Goal: Task Accomplishment & Management: Complete application form

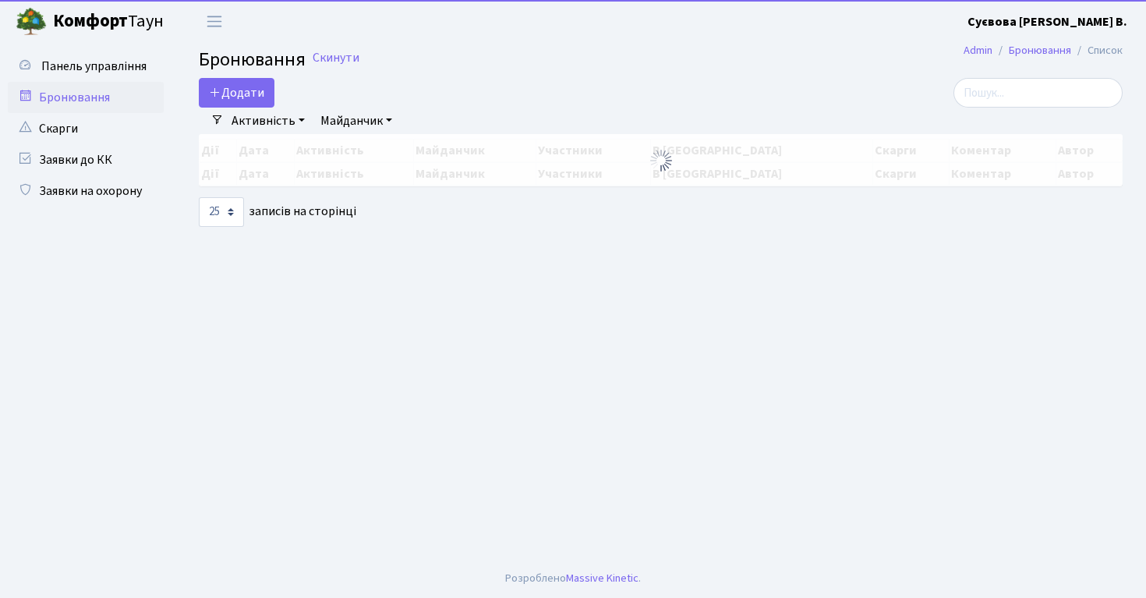
select select "25"
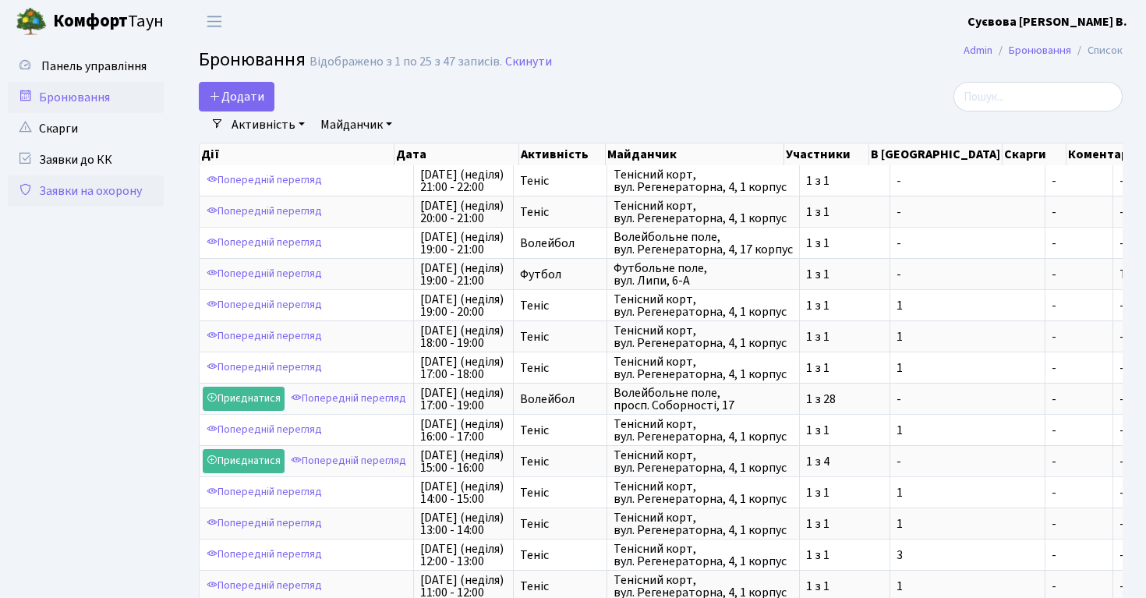
click at [101, 189] on link "Заявки на охорону" at bounding box center [86, 190] width 156 height 31
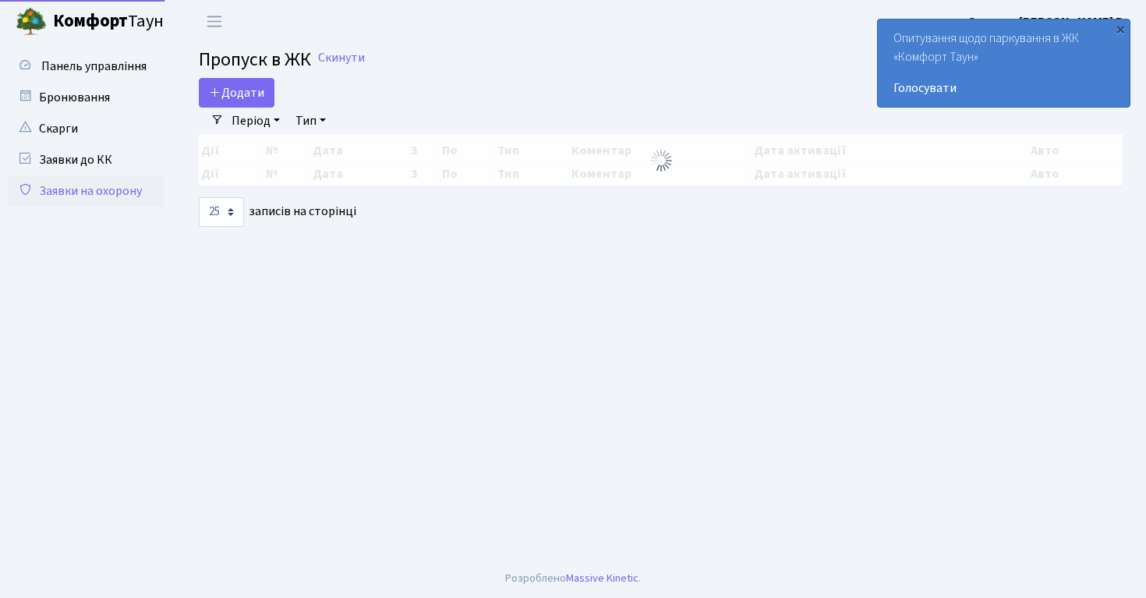
select select "25"
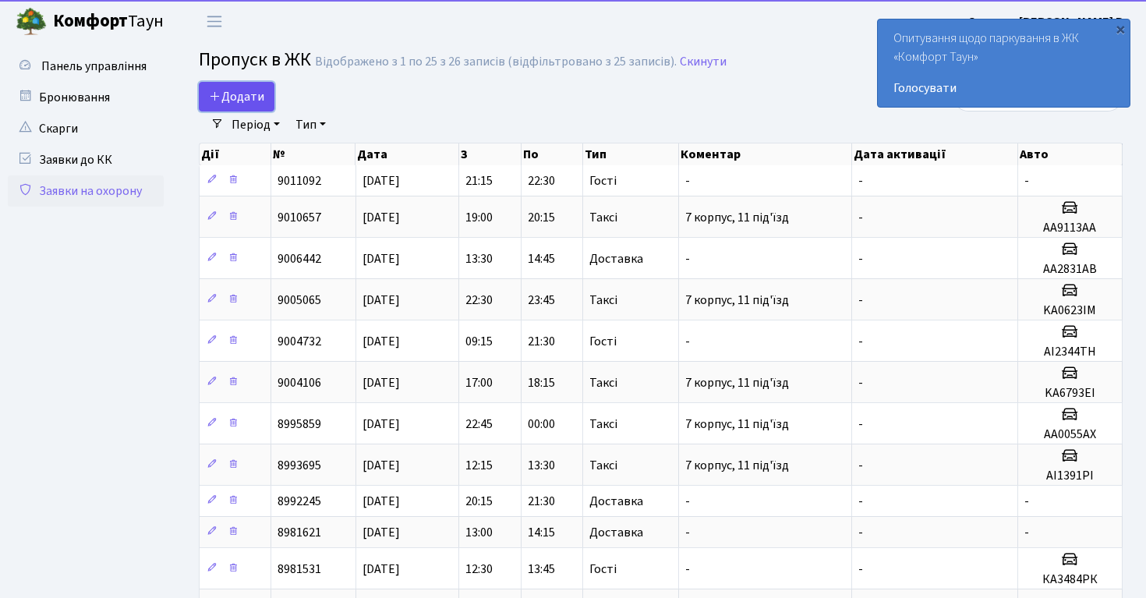
click at [249, 95] on span "Додати" at bounding box center [236, 96] width 55 height 17
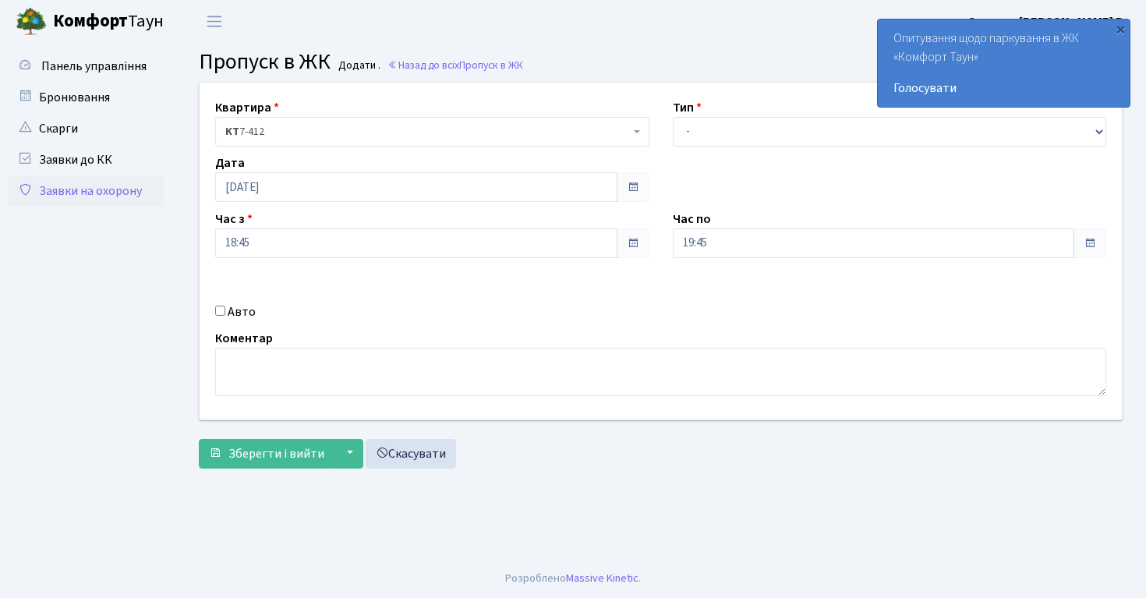
click at [806, 111] on div "Тип - Доставка Таксі Гості Сервіс" at bounding box center [889, 122] width 457 height 48
click at [784, 130] on select "- Доставка Таксі Гості Сервіс" at bounding box center [890, 132] width 434 height 30
select select "2"
click at [673, 117] on select "- Доставка Таксі Гості Сервіс" at bounding box center [890, 132] width 434 height 30
click at [233, 309] on label "Авто" at bounding box center [242, 311] width 28 height 19
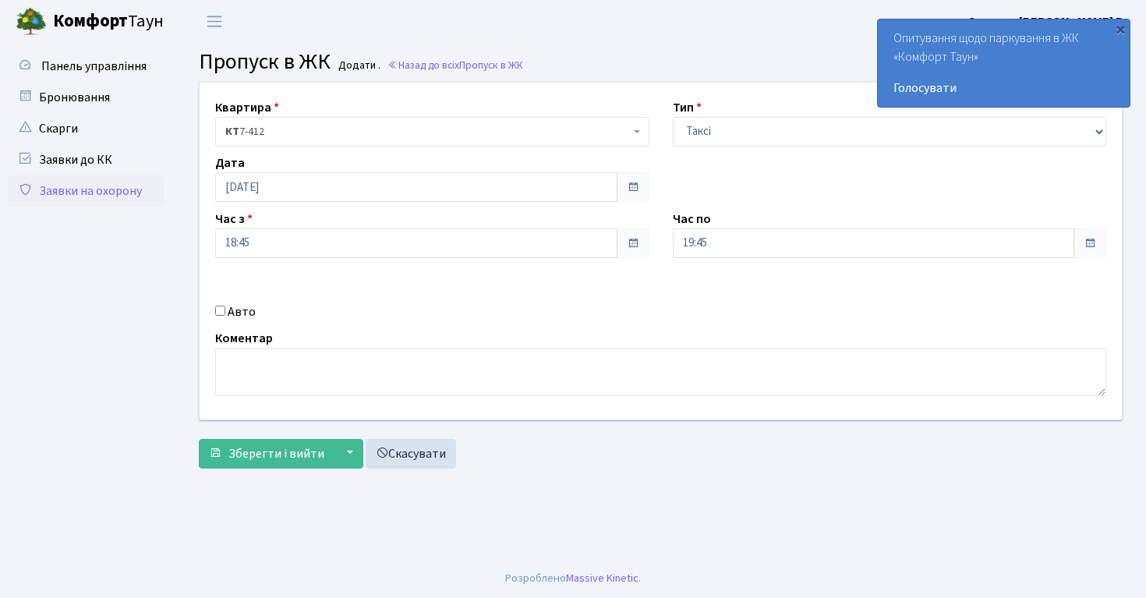
click at [225, 309] on input "Авто" at bounding box center [220, 310] width 10 height 10
checkbox input "true"
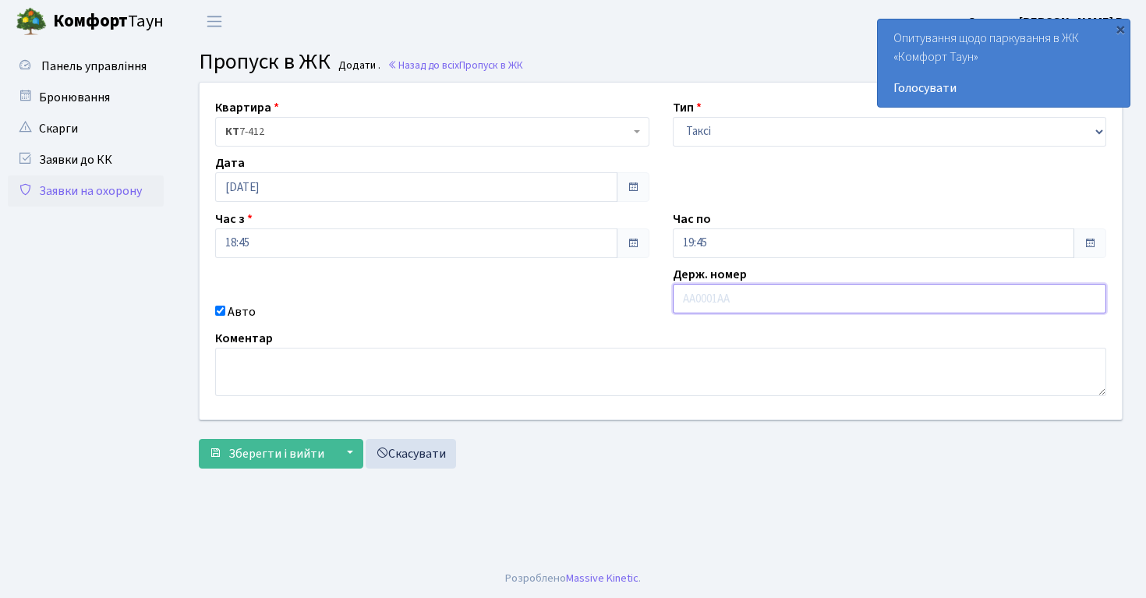
type input "Л"
type input "КА8669ІО"
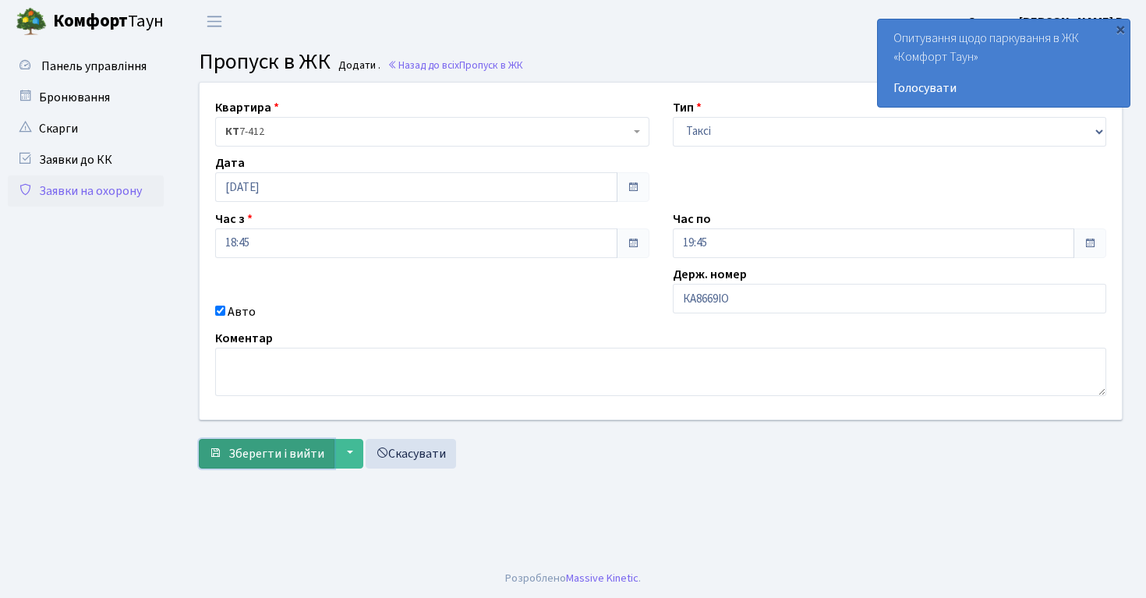
click at [266, 455] on span "Зберегти і вийти" at bounding box center [276, 453] width 96 height 17
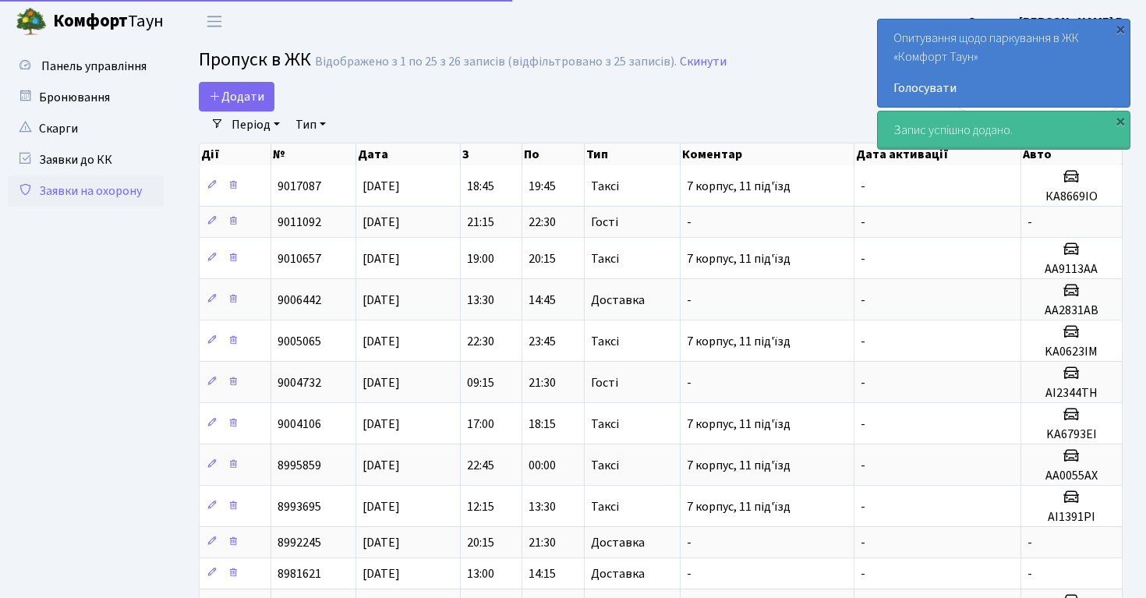
select select "25"
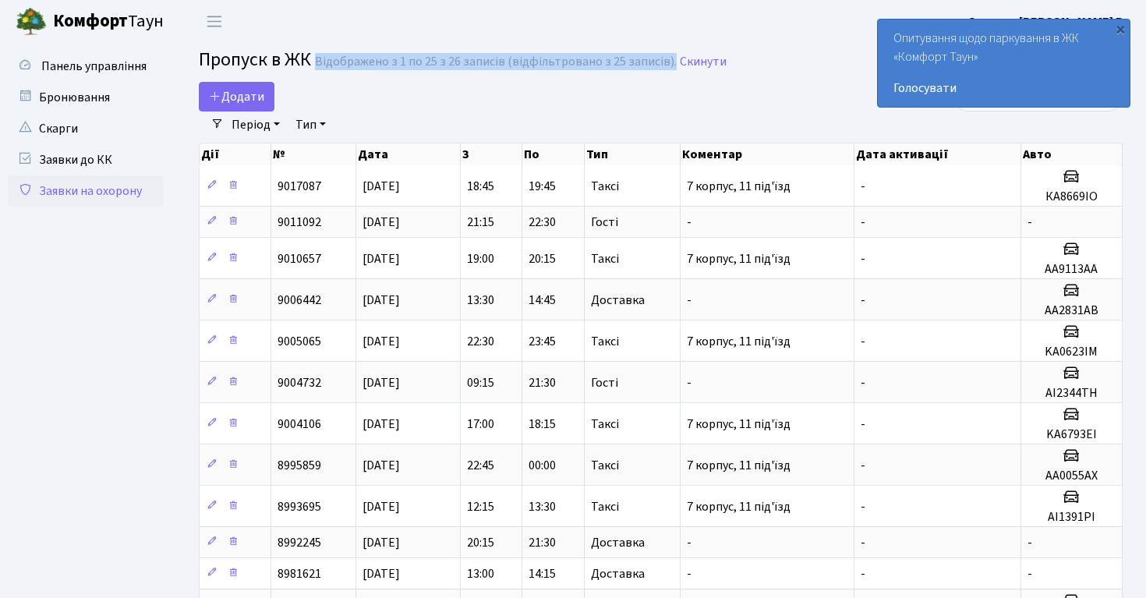
drag, startPoint x: 666, startPoint y: 64, endPoint x: 316, endPoint y: 65, distance: 350.7
click at [316, 64] on div "Відображено з 1 по 25 з 26 записів (відфільтровано з 25 записів)." at bounding box center [496, 62] width 362 height 15
click at [233, 59] on span "Пропуск в ЖК" at bounding box center [255, 59] width 112 height 27
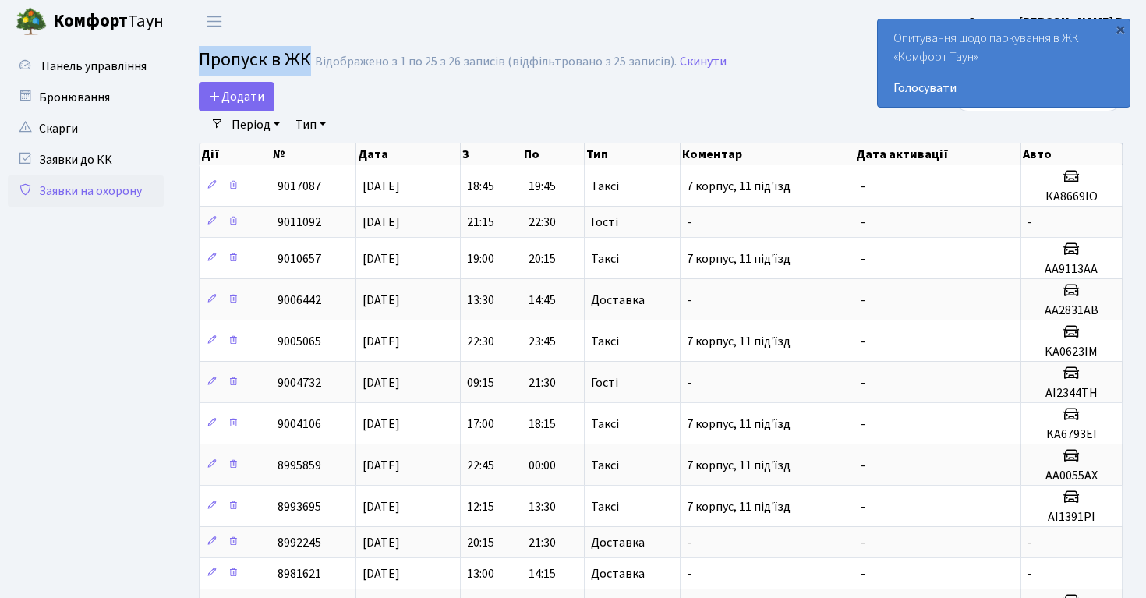
drag, startPoint x: 233, startPoint y: 59, endPoint x: 297, endPoint y: 61, distance: 63.9
click at [297, 61] on span "Пропуск в ЖК" at bounding box center [255, 59] width 112 height 27
click at [252, 90] on span "Додати" at bounding box center [236, 96] width 55 height 17
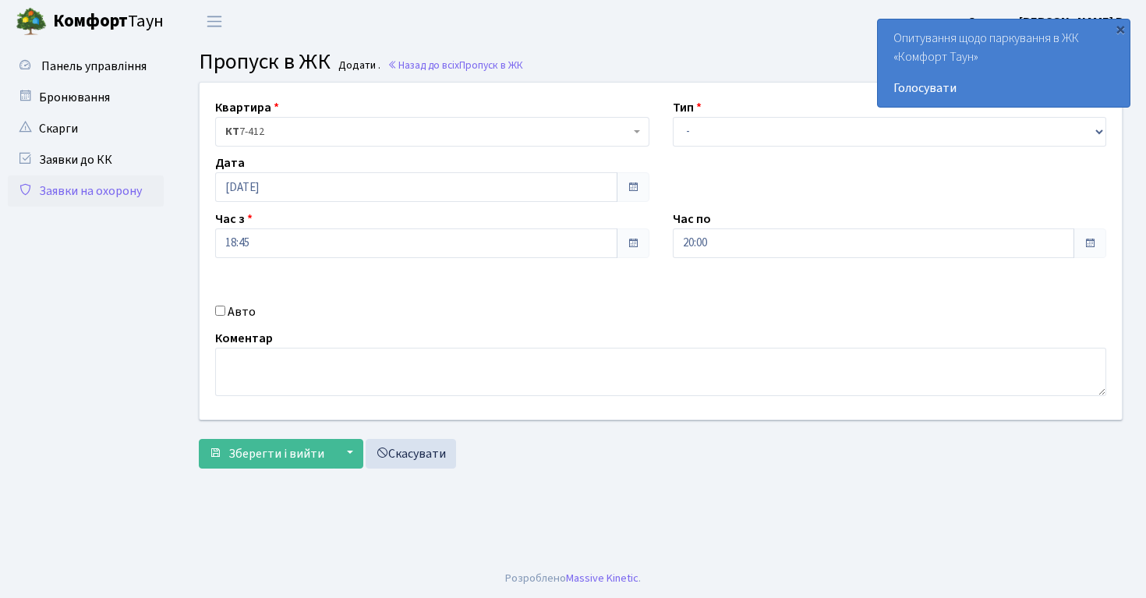
click at [718, 115] on div "Тип - Доставка Таксі Гості Сервіс" at bounding box center [889, 122] width 457 height 48
click at [716, 127] on select "- Доставка Таксі Гості Сервіс" at bounding box center [890, 132] width 434 height 30
select select "1"
click at [673, 117] on select "- Доставка Таксі Гості Сервіс" at bounding box center [890, 132] width 434 height 30
click at [284, 448] on span "Зберегти і вийти" at bounding box center [276, 453] width 96 height 17
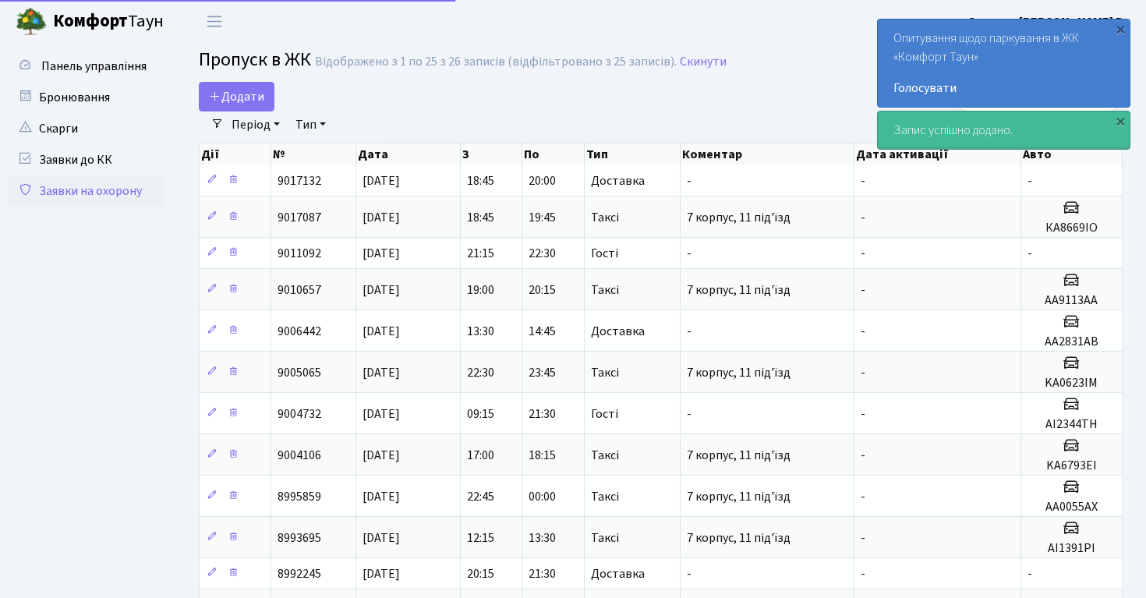
select select "25"
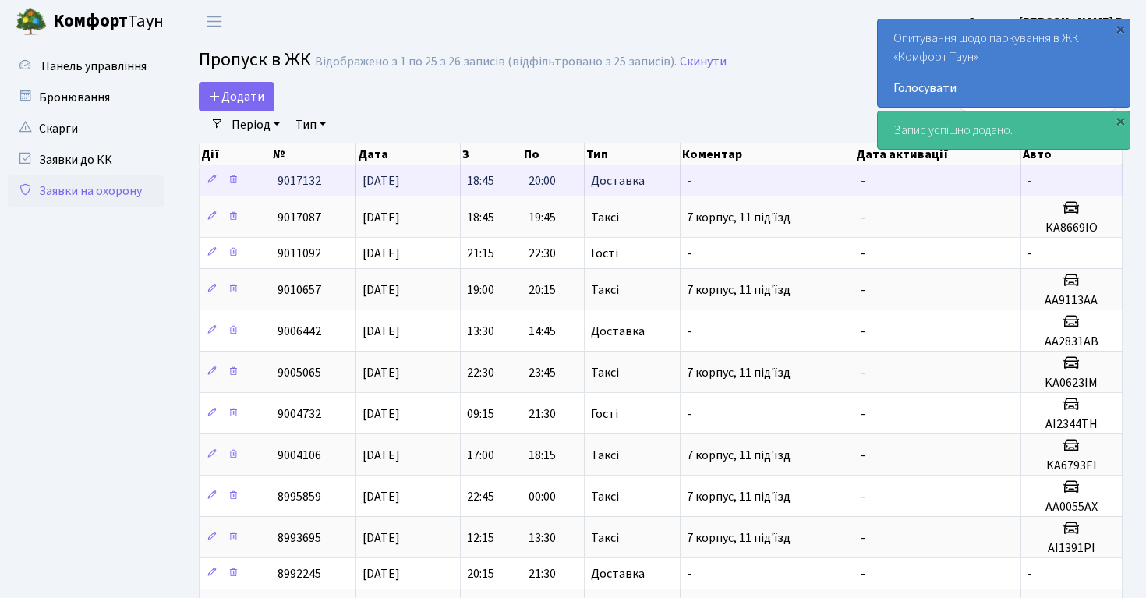
click at [475, 181] on span "18:45" at bounding box center [480, 180] width 27 height 17
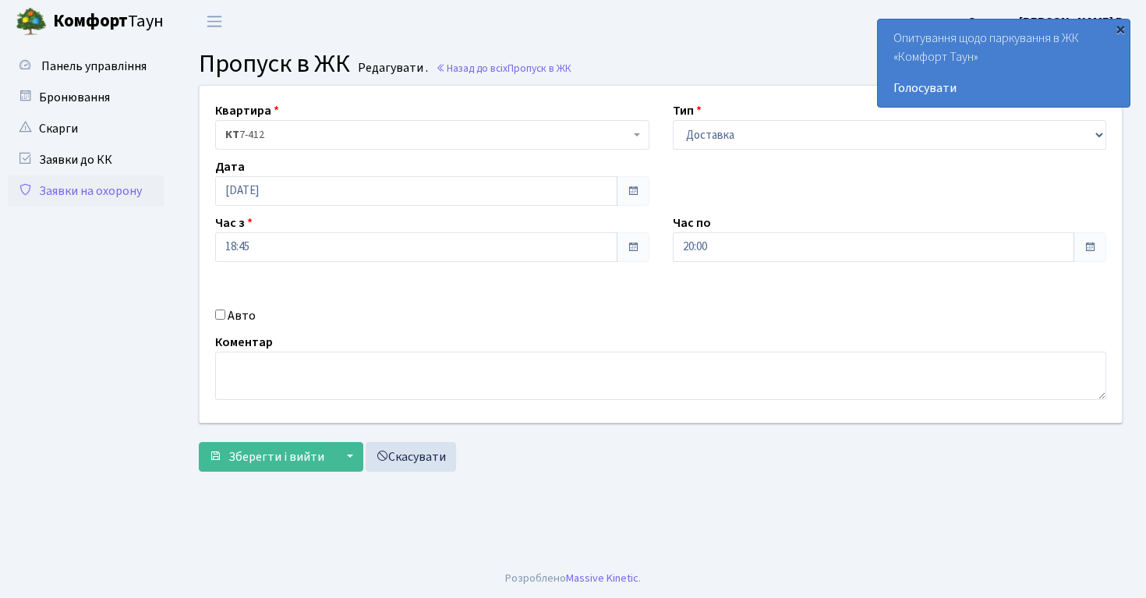
click at [1121, 30] on div "×" at bounding box center [1120, 29] width 16 height 16
